Goal: Check status: Check status

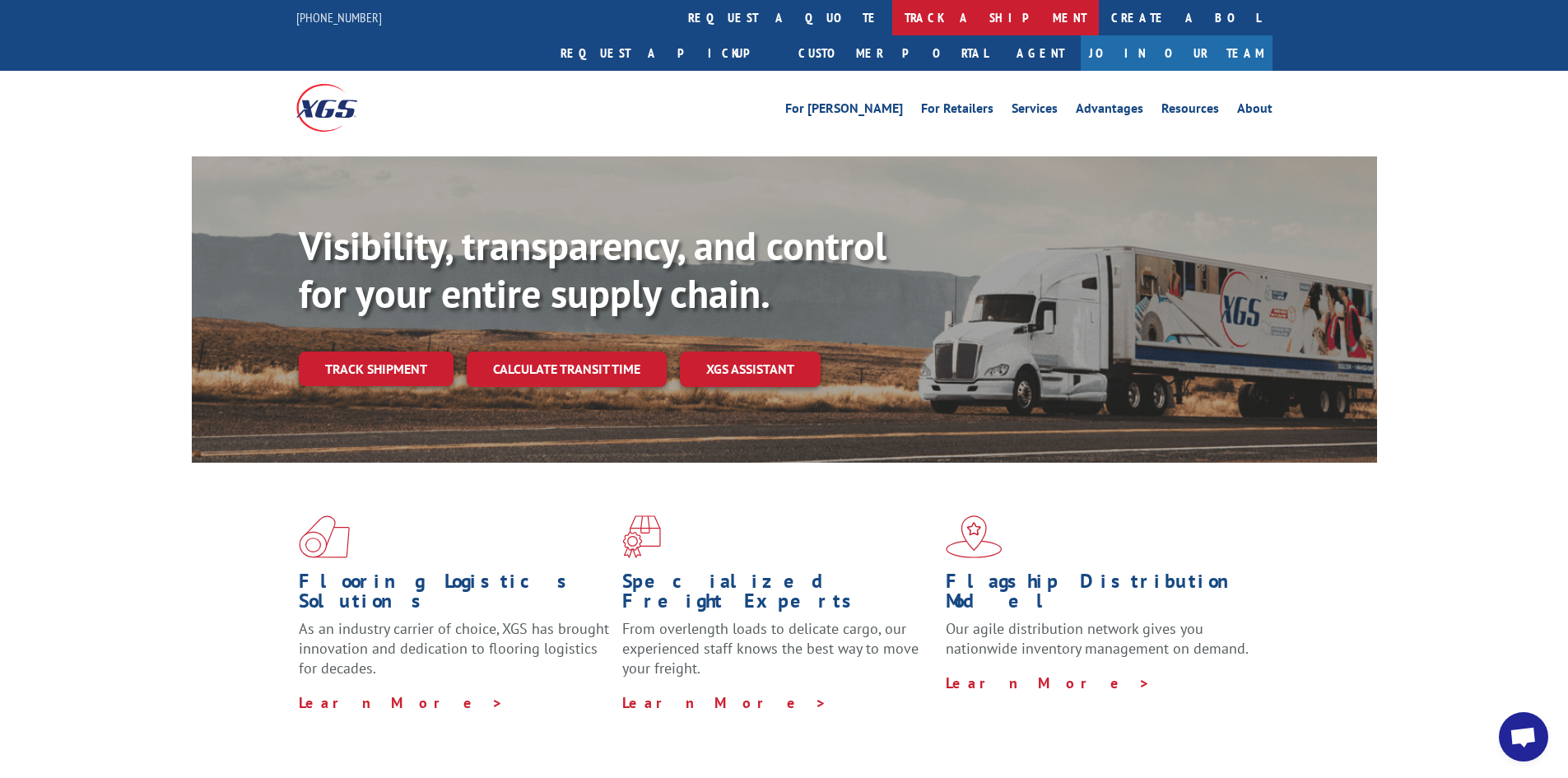
click at [893, 18] on link "track a shipment" at bounding box center [996, 18] width 207 height 35
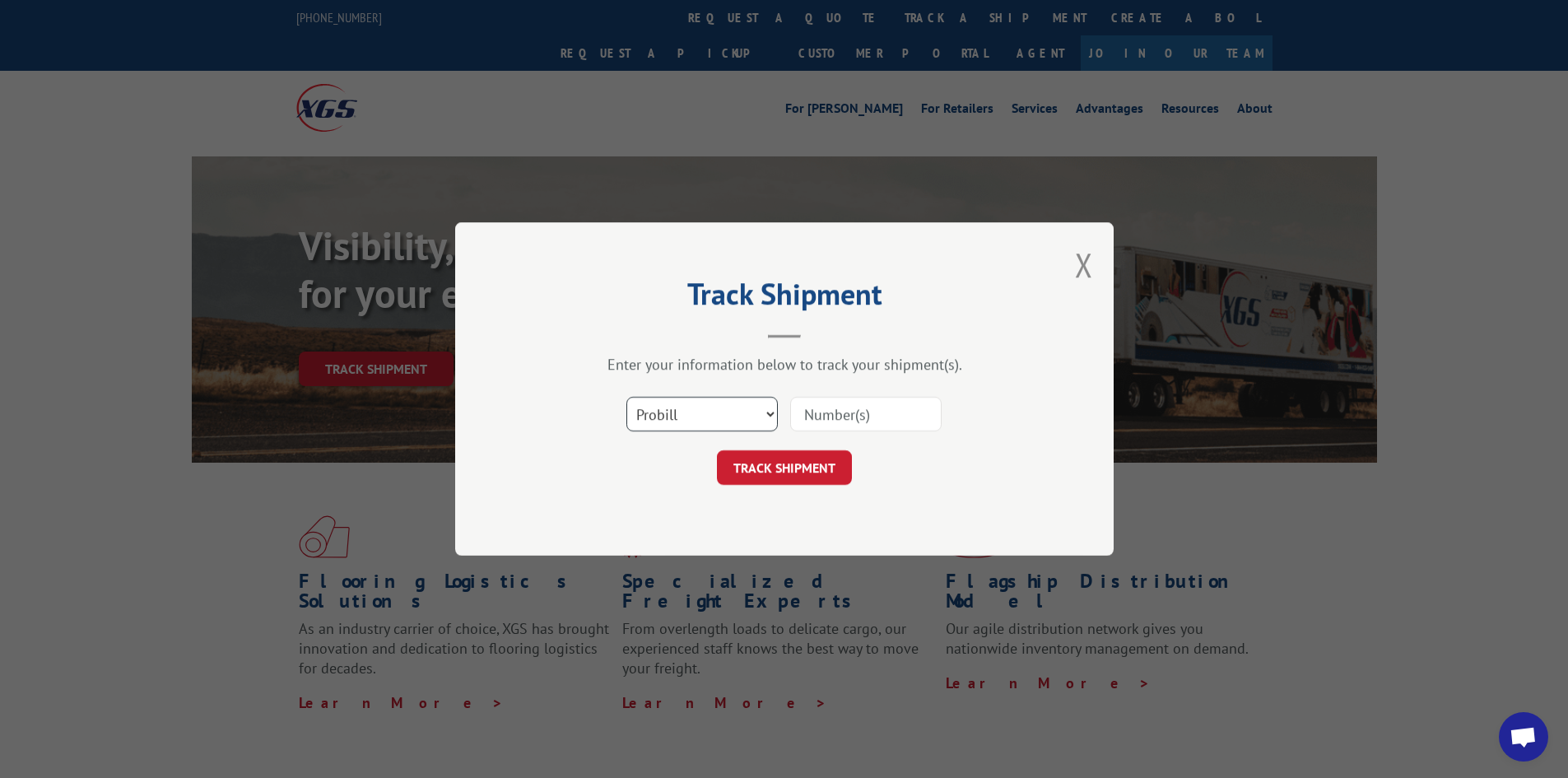
click at [745, 421] on select "Select category... Probill BOL PO" at bounding box center [702, 414] width 152 height 34
select select "bol"
click at [626, 397] on select "Select category... Probill BOL PO" at bounding box center [702, 414] width 152 height 34
click at [814, 416] on input at bounding box center [865, 414] width 152 height 34
paste input "7057443"
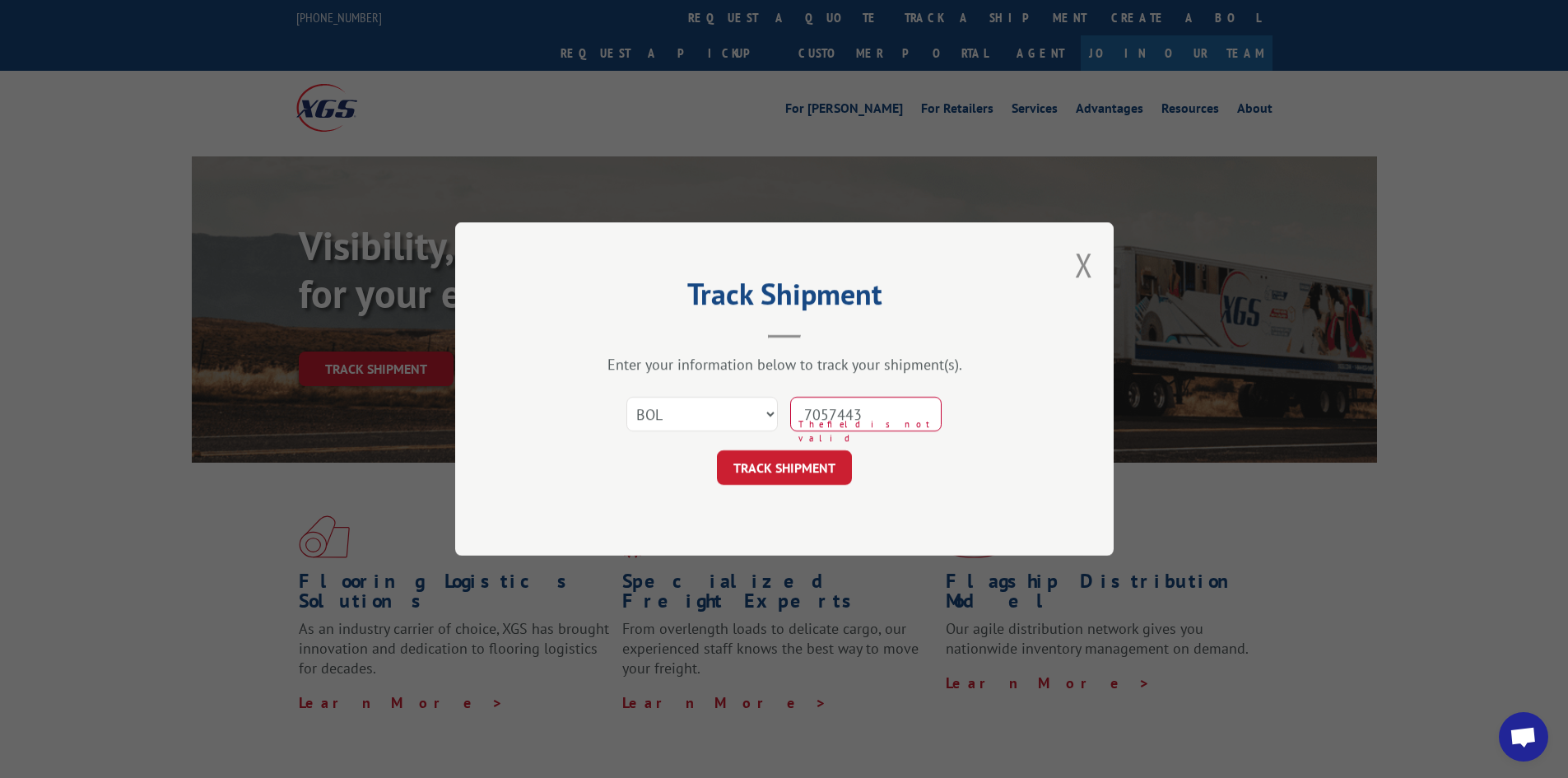
click at [838, 413] on input "7057443" at bounding box center [865, 414] width 152 height 34
type input "7057443"
click at [788, 466] on button "TRACK SHIPMENT" at bounding box center [784, 467] width 135 height 34
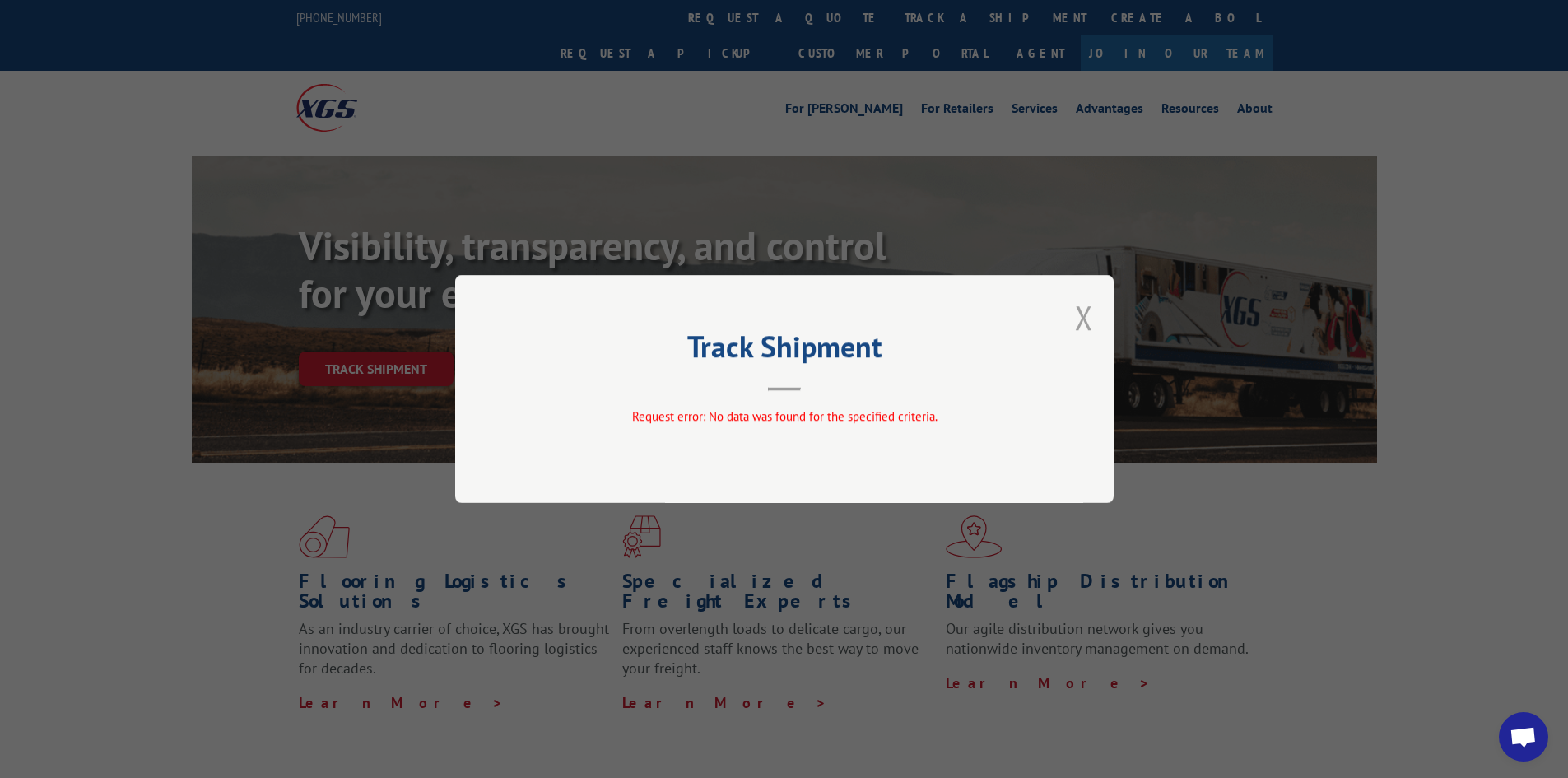
click at [1082, 322] on button "Close modal" at bounding box center [1084, 317] width 18 height 44
